Goal: Find contact information: Find contact information

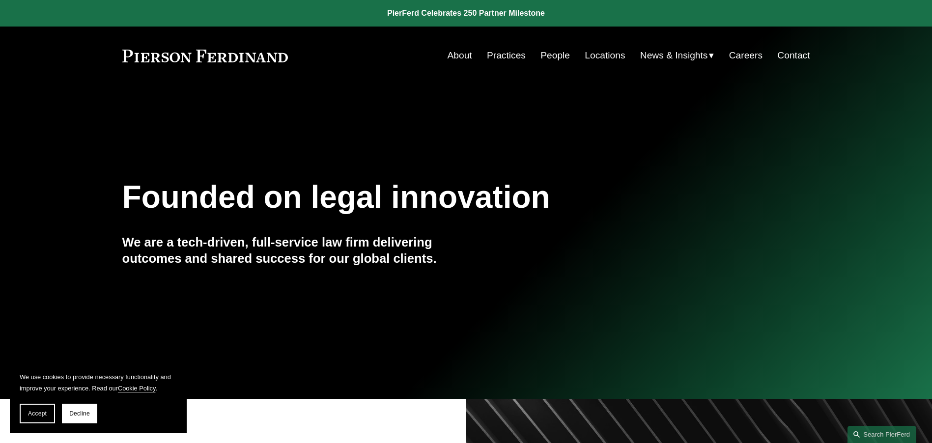
click at [607, 55] on link "Locations" at bounding box center [604, 55] width 40 height 19
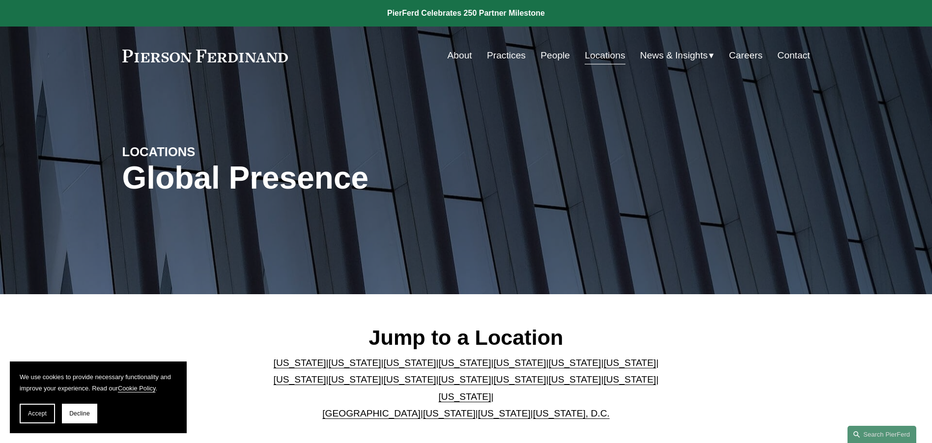
click at [384, 380] on link "[US_STATE]" at bounding box center [410, 379] width 53 height 10
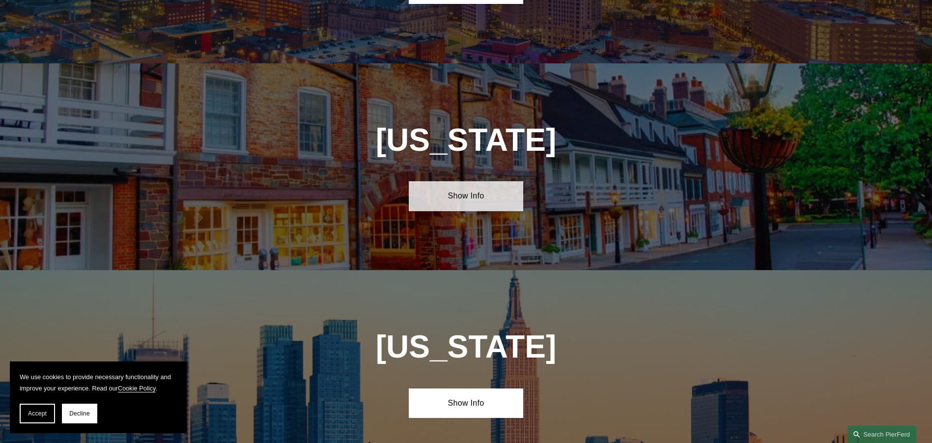
click at [463, 181] on link "Show Info" at bounding box center [466, 195] width 114 height 29
